Goal: Find specific page/section: Find specific page/section

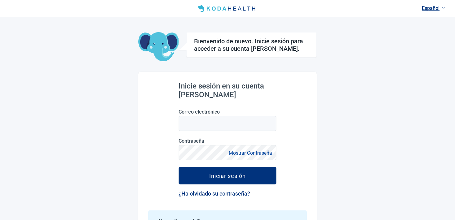
click at [430, 10] on link "Español" at bounding box center [433, 8] width 28 height 10
click at [435, 19] on span "English" at bounding box center [433, 21] width 21 height 7
